Goal: Information Seeking & Learning: Learn about a topic

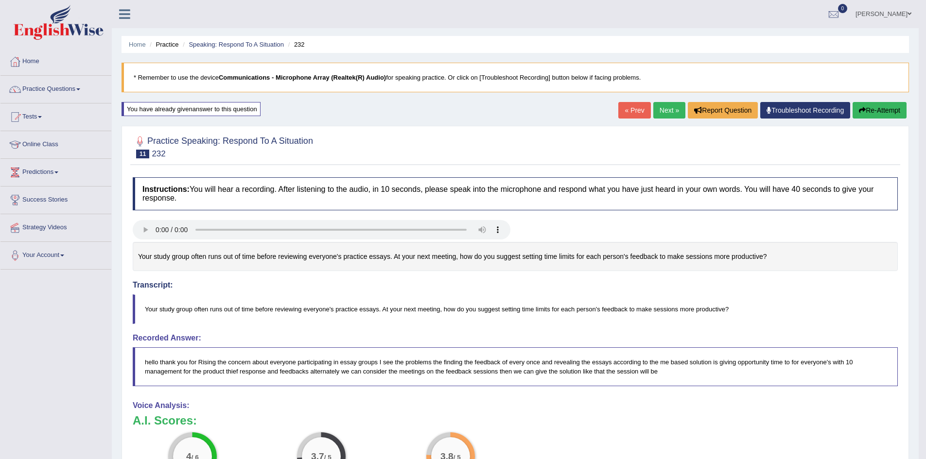
click at [33, 60] on link "Home" at bounding box center [55, 60] width 111 height 24
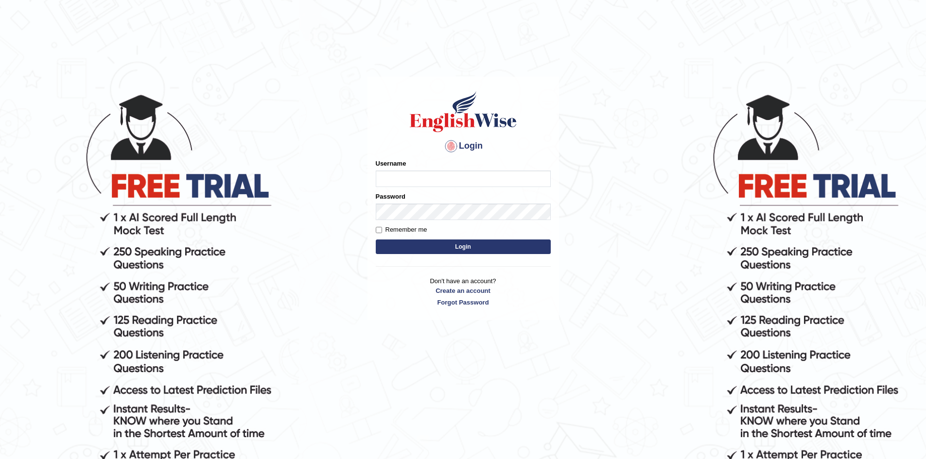
type input "Sprajapati"
click at [456, 246] on button "Login" at bounding box center [463, 247] width 175 height 15
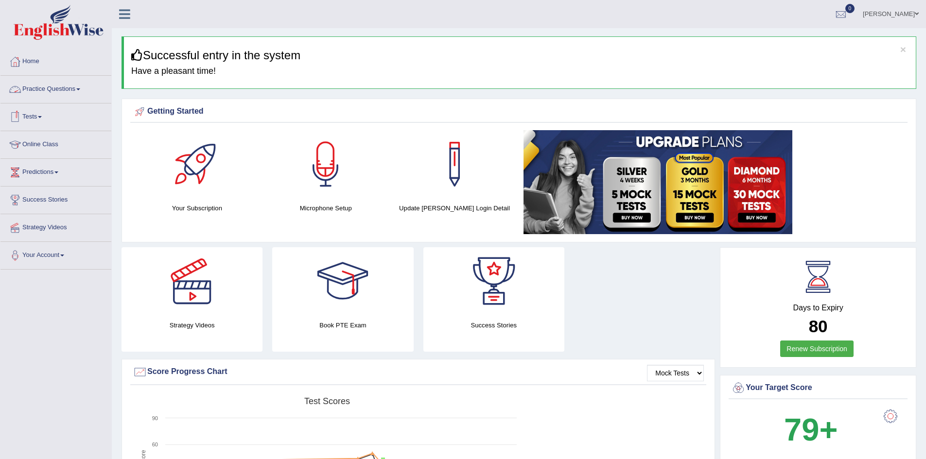
click at [40, 144] on link "Online Class" at bounding box center [55, 143] width 111 height 24
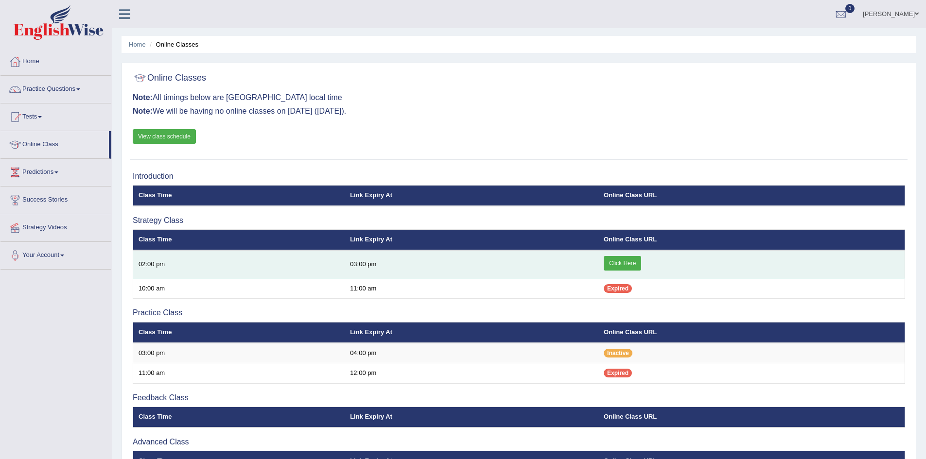
click at [622, 264] on link "Click Here" at bounding box center [621, 263] width 37 height 15
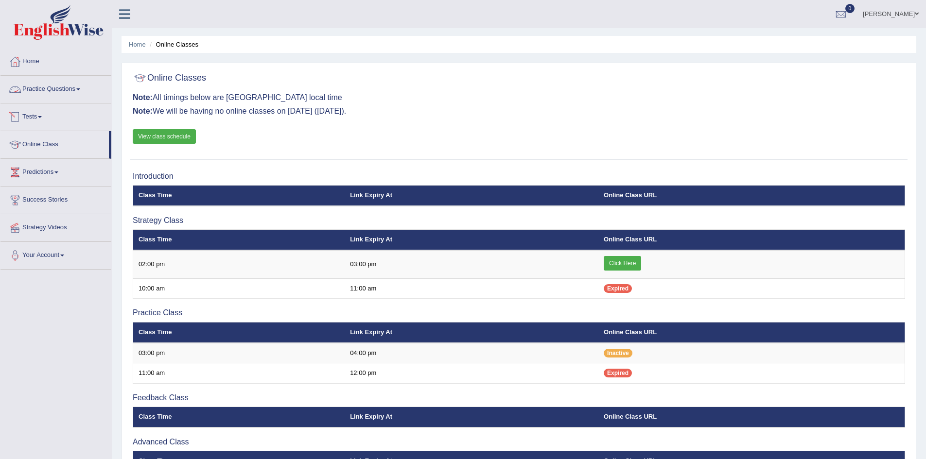
click at [59, 87] on link "Practice Questions" at bounding box center [55, 88] width 111 height 24
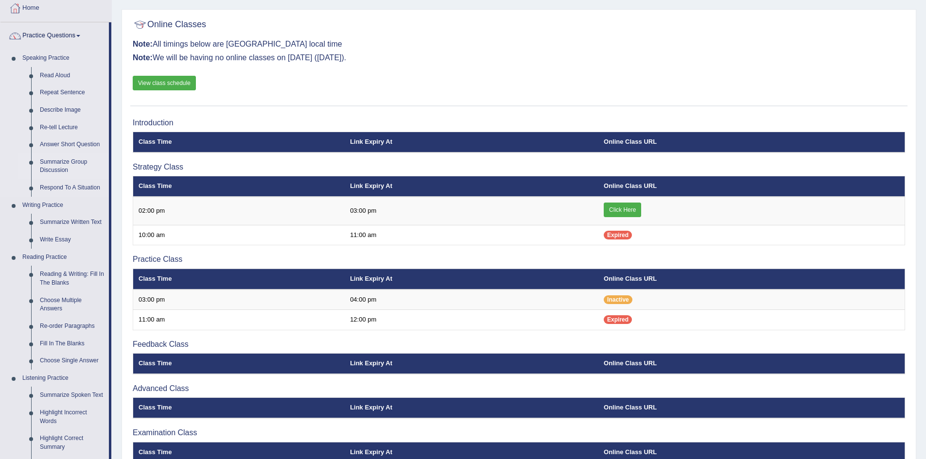
scroll to position [97, 0]
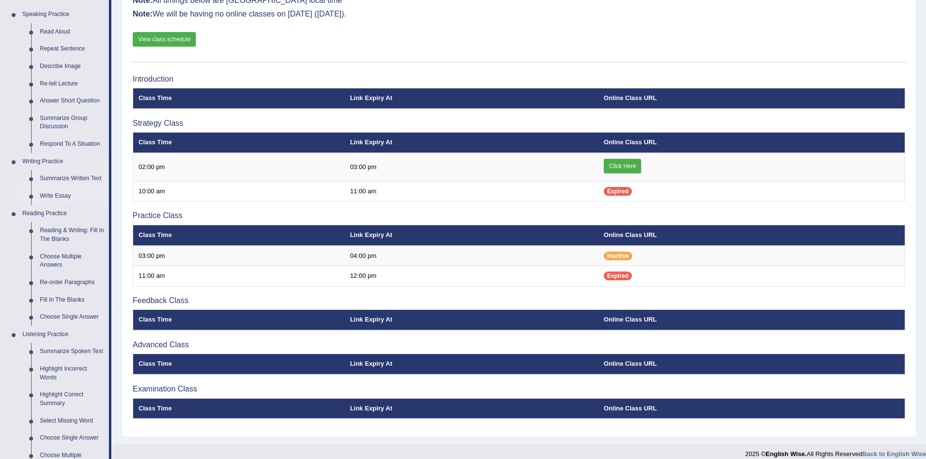
click at [62, 196] on link "Write Essay" at bounding box center [71, 196] width 73 height 17
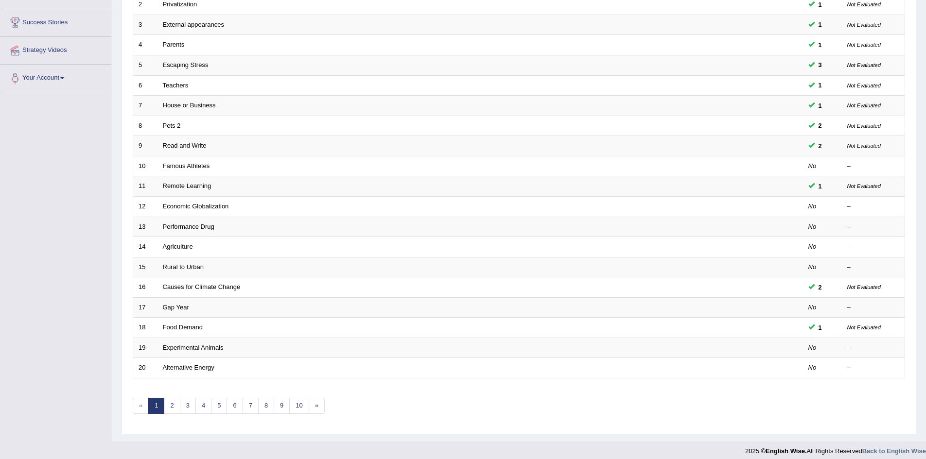
scroll to position [184, 0]
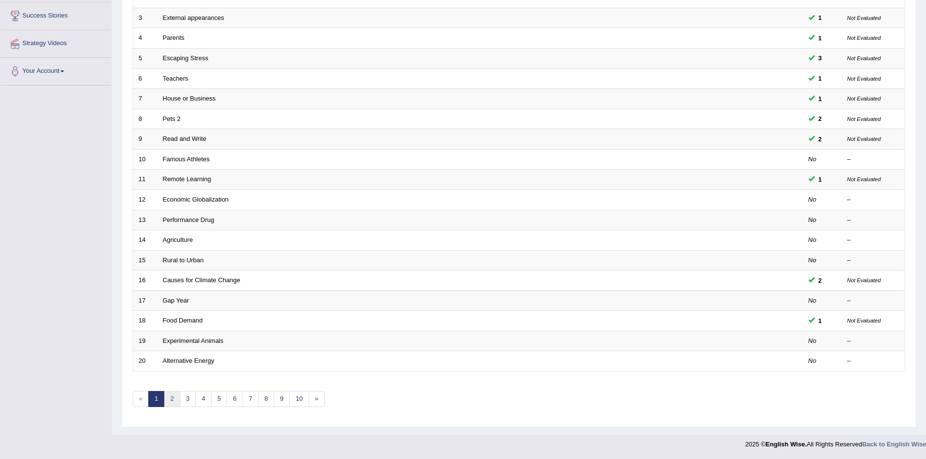
click at [171, 402] on link "2" at bounding box center [172, 399] width 16 height 16
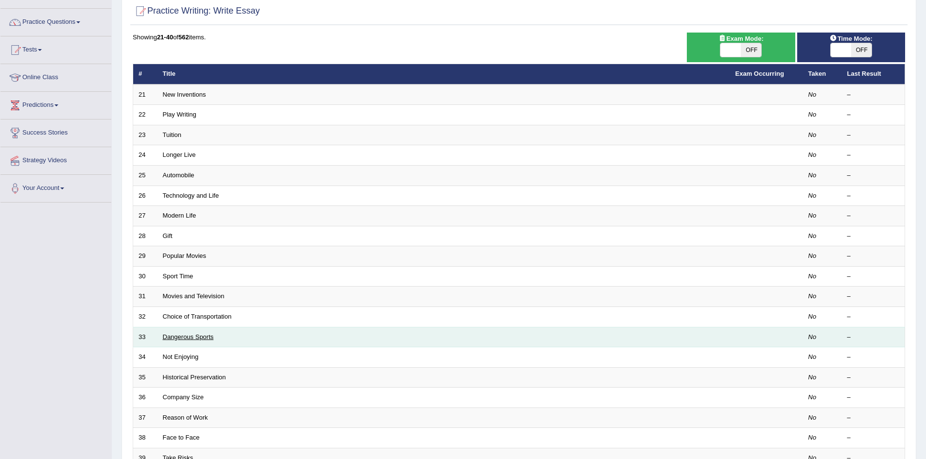
scroll to position [184, 0]
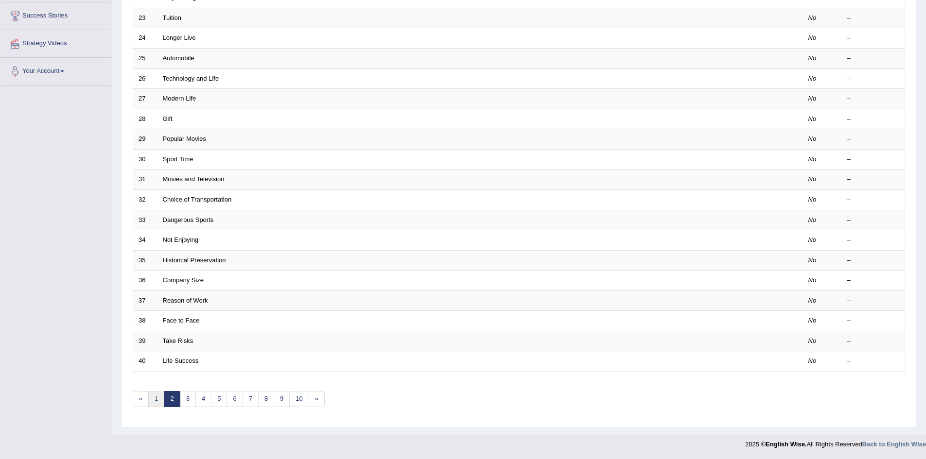
click at [154, 398] on link "1" at bounding box center [156, 399] width 16 height 16
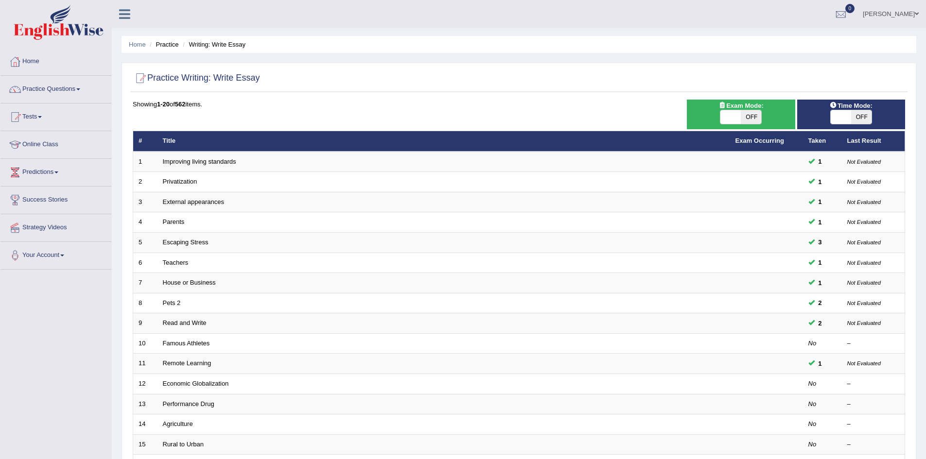
click at [746, 117] on span "OFF" at bounding box center [750, 117] width 20 height 14
checkbox input "true"
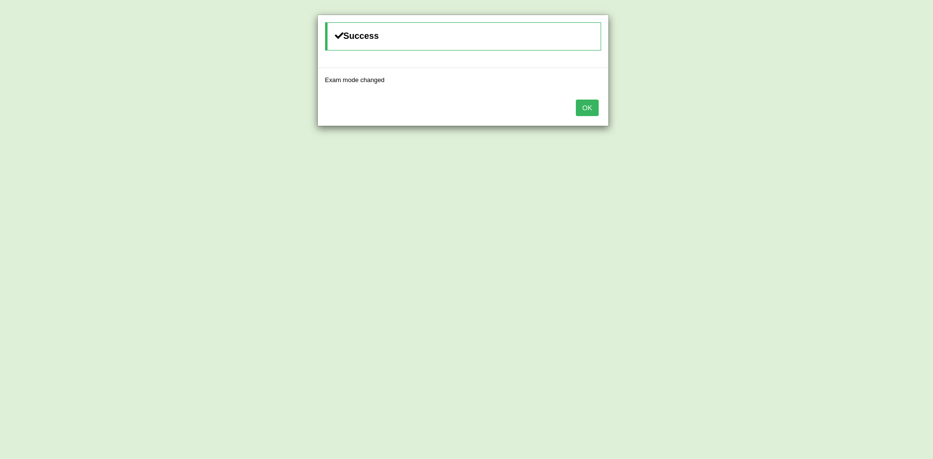
click at [595, 107] on button "OK" at bounding box center [587, 108] width 22 height 17
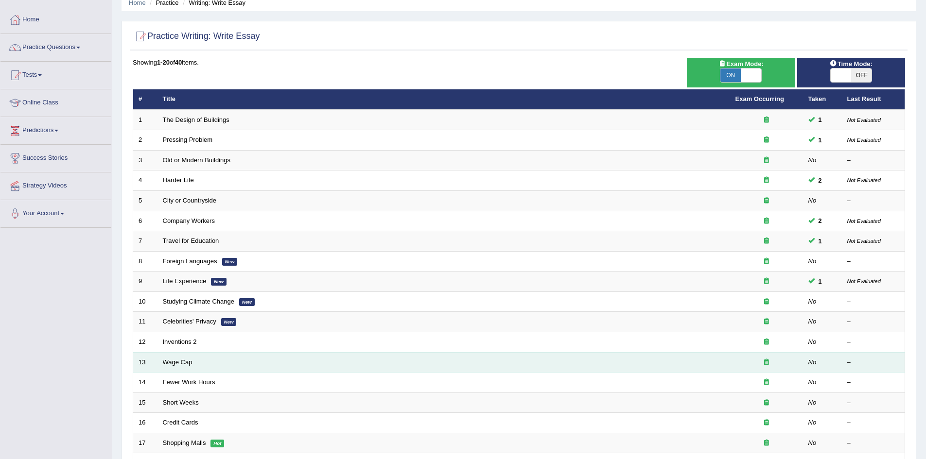
scroll to position [38, 0]
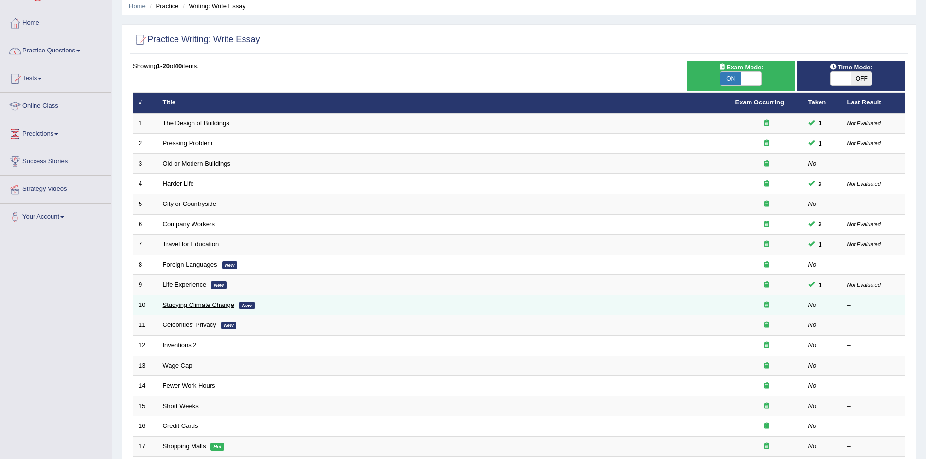
click at [204, 303] on link "Studying Climate Change" at bounding box center [198, 304] width 71 height 7
